Goal: Leave review/rating: Share an evaluation or opinion about a product, service, or content

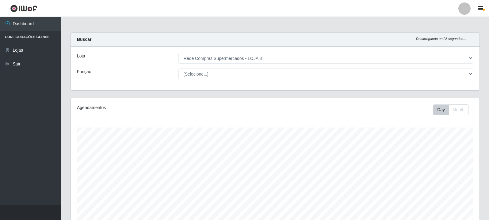
select select "162"
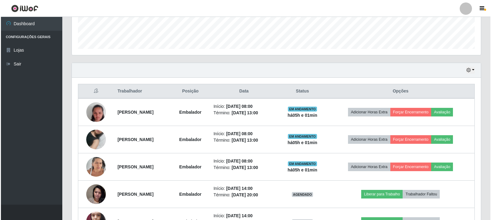
scroll to position [127, 409]
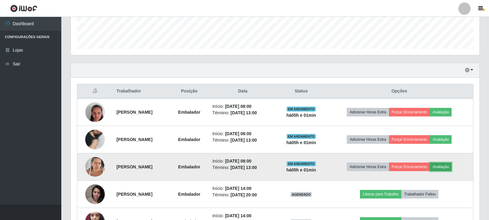
click at [449, 168] on button "Avaliação" at bounding box center [441, 166] width 22 height 9
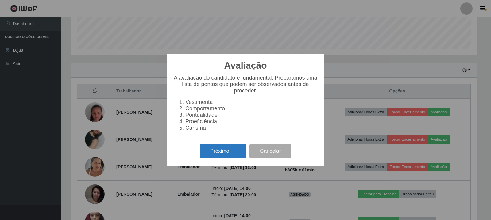
click at [211, 151] on button "Próximo →" at bounding box center [223, 151] width 47 height 14
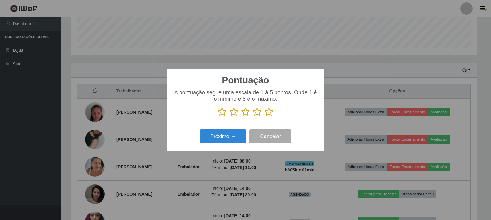
click at [270, 110] on icon at bounding box center [268, 111] width 9 height 9
click at [264, 116] on input "radio" at bounding box center [264, 116] width 0 height 0
click at [234, 136] on button "Próximo →" at bounding box center [223, 136] width 47 height 14
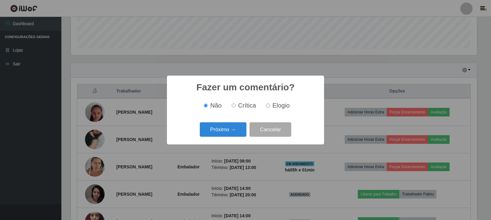
click at [269, 105] on input "Elogio" at bounding box center [268, 105] width 4 height 4
radio input "true"
click at [217, 132] on button "Próximo →" at bounding box center [223, 129] width 47 height 14
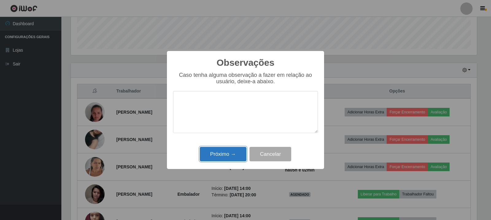
click at [202, 154] on button "Próximo →" at bounding box center [223, 154] width 47 height 14
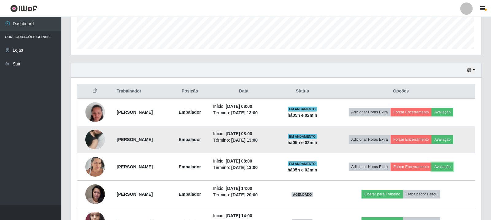
scroll to position [127, 409]
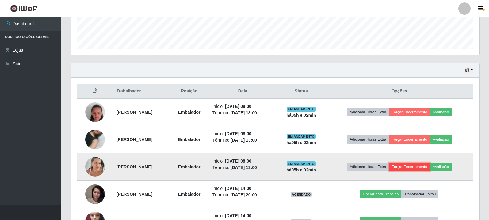
click at [417, 169] on button "Forçar Encerramento" at bounding box center [409, 166] width 41 height 9
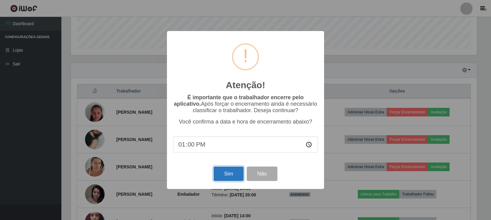
click at [235, 178] on button "Sim" at bounding box center [228, 173] width 30 height 14
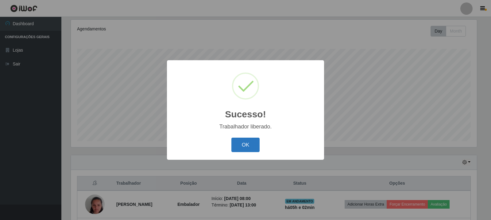
click at [237, 145] on button "OK" at bounding box center [245, 144] width 29 height 14
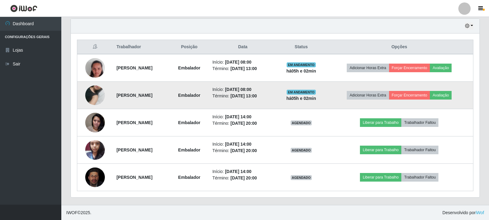
scroll to position [215, 0]
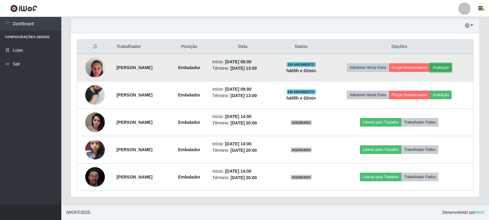
click at [448, 70] on button "Avaliação" at bounding box center [441, 67] width 22 height 9
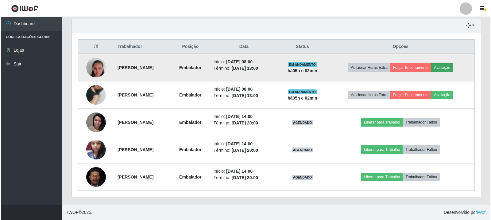
scroll to position [127, 406]
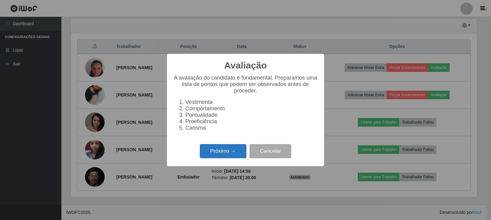
click at [231, 158] on button "Próximo →" at bounding box center [223, 151] width 47 height 14
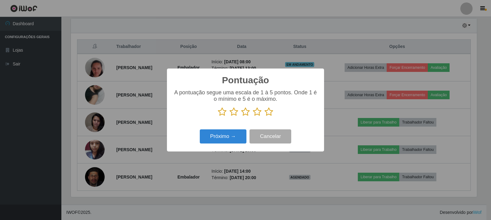
click at [266, 112] on icon at bounding box center [268, 111] width 9 height 9
click at [264, 116] on input "radio" at bounding box center [264, 116] width 0 height 0
click at [237, 135] on button "Próximo →" at bounding box center [223, 136] width 47 height 14
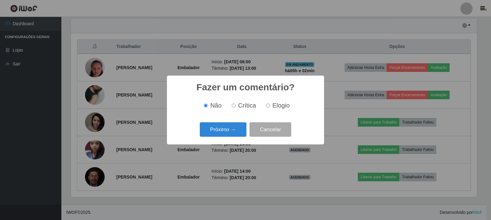
click at [266, 105] on input "Elogio" at bounding box center [268, 105] width 4 height 4
radio input "true"
click at [227, 132] on button "Próximo →" at bounding box center [223, 129] width 47 height 14
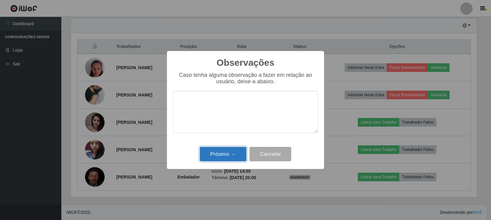
click at [237, 155] on button "Próximo →" at bounding box center [223, 154] width 47 height 14
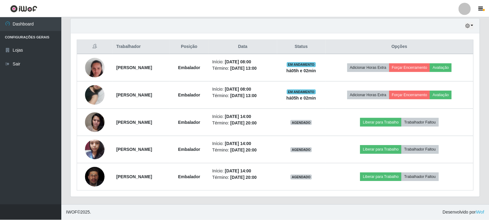
scroll to position [127, 409]
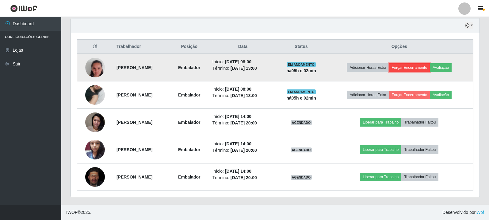
click at [417, 64] on button "Forçar Encerramento" at bounding box center [409, 67] width 41 height 9
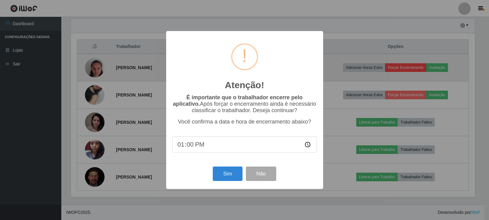
scroll to position [127, 406]
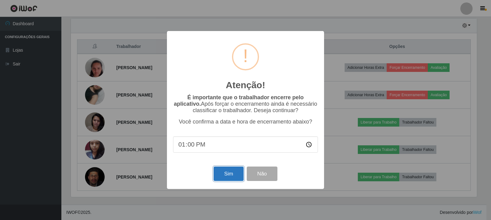
click at [221, 180] on button "Sim" at bounding box center [228, 173] width 30 height 14
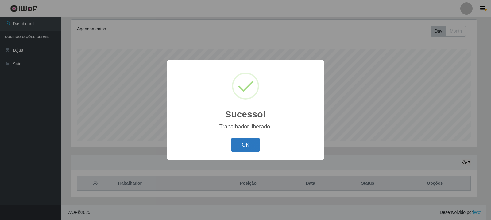
click at [245, 141] on button "OK" at bounding box center [245, 144] width 29 height 14
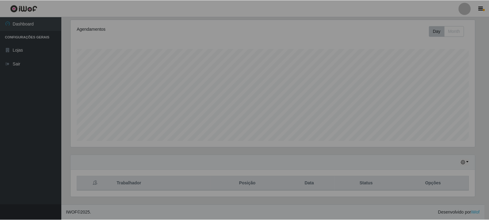
scroll to position [0, 0]
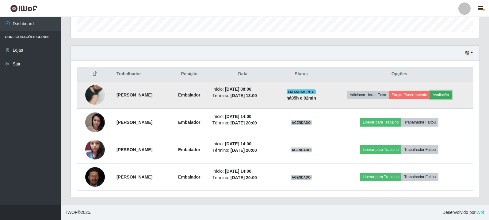
click at [449, 96] on button "Avaliação" at bounding box center [441, 94] width 22 height 9
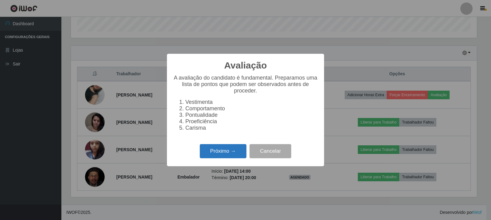
click at [235, 156] on button "Próximo →" at bounding box center [223, 151] width 47 height 14
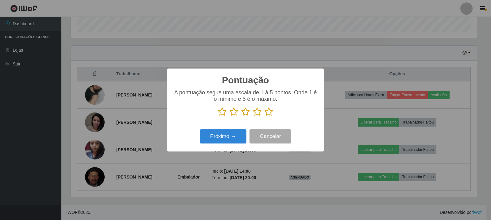
click at [268, 113] on icon at bounding box center [268, 111] width 9 height 9
click at [264, 116] on input "radio" at bounding box center [264, 116] width 0 height 0
click at [207, 142] on button "Próximo →" at bounding box center [223, 136] width 47 height 14
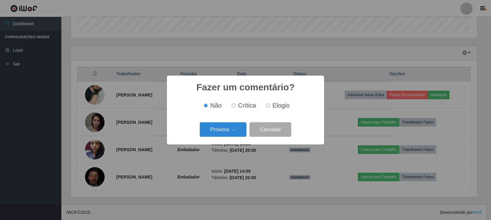
click at [266, 105] on input "Elogio" at bounding box center [268, 105] width 4 height 4
radio input "true"
click at [273, 130] on button "Cancelar" at bounding box center [270, 129] width 42 height 14
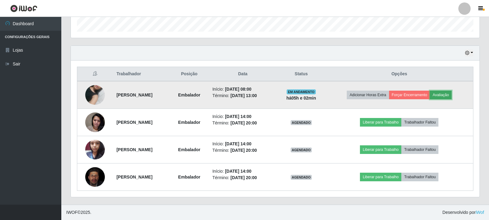
click at [438, 94] on button "Avaliação" at bounding box center [441, 94] width 22 height 9
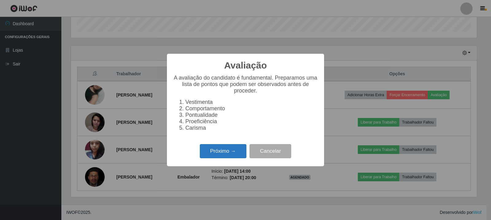
click at [225, 150] on button "Próximo →" at bounding box center [223, 151] width 47 height 14
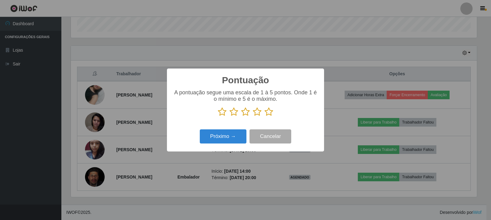
click at [270, 113] on icon at bounding box center [268, 111] width 9 height 9
click at [264, 116] on input "radio" at bounding box center [264, 116] width 0 height 0
click at [236, 137] on button "Próximo →" at bounding box center [223, 136] width 47 height 14
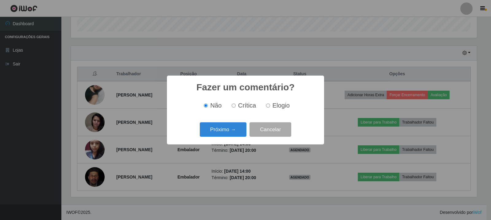
click at [266, 107] on input "Elogio" at bounding box center [268, 105] width 4 height 4
radio input "true"
click at [220, 135] on button "Próximo →" at bounding box center [223, 129] width 47 height 14
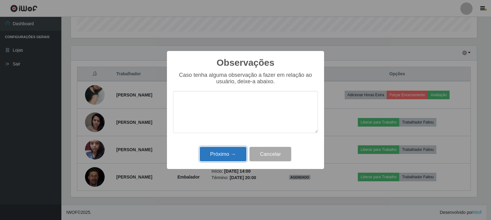
click at [219, 155] on button "Próximo →" at bounding box center [223, 154] width 47 height 14
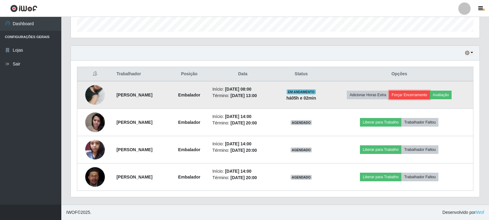
click at [413, 97] on button "Forçar Encerramento" at bounding box center [409, 94] width 41 height 9
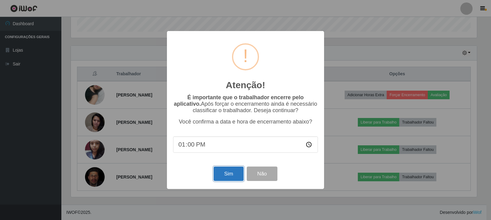
click at [233, 178] on button "Sim" at bounding box center [228, 173] width 30 height 14
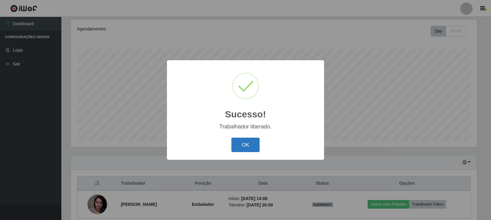
click at [239, 146] on button "OK" at bounding box center [245, 144] width 29 height 14
